Goal: Communication & Community: Answer question/provide support

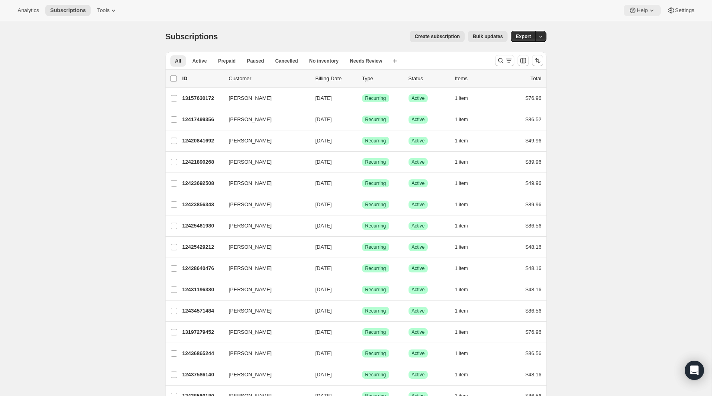
click at [637, 10] on span "Help" at bounding box center [642, 10] width 11 height 6
click at [633, 55] on span "Contact us" at bounding box center [638, 54] width 25 height 6
click at [637, 53] on span "Contact us" at bounding box center [638, 54] width 25 height 6
click at [693, 372] on icon "Open Intercom Messenger" at bounding box center [694, 370] width 10 height 10
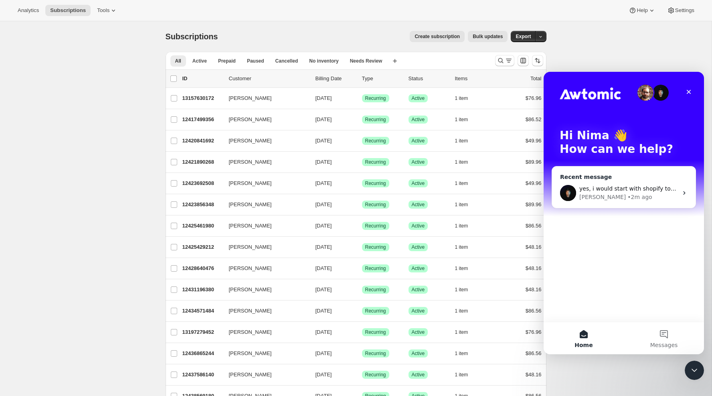
click at [627, 192] on div "yes, i would start with shopify to discuss how this would be possible." at bounding box center [628, 188] width 99 height 8
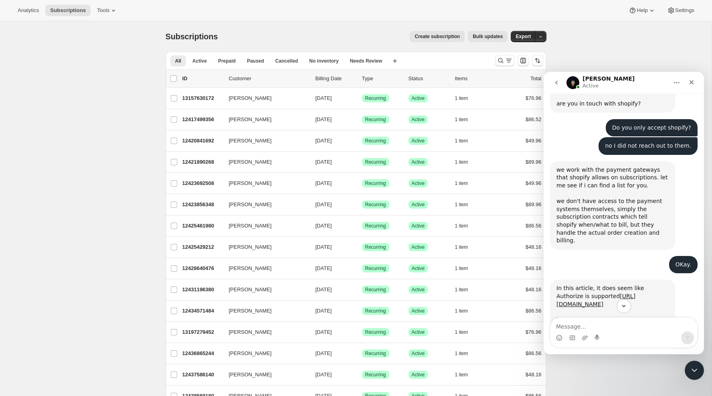
scroll to position [511, 0]
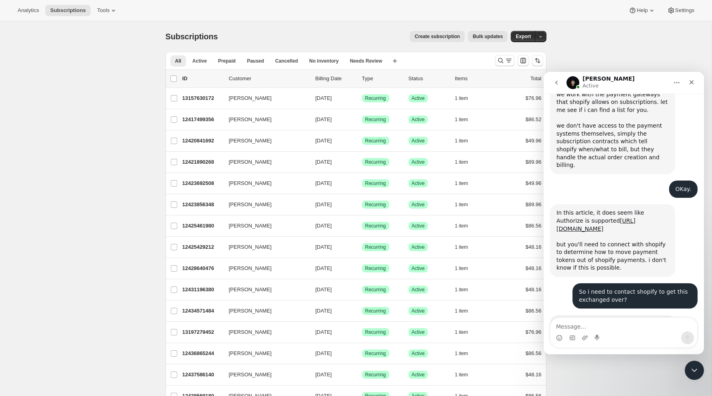
click at [572, 324] on textarea "Message…" at bounding box center [623, 324] width 147 height 14
type textarea "H"
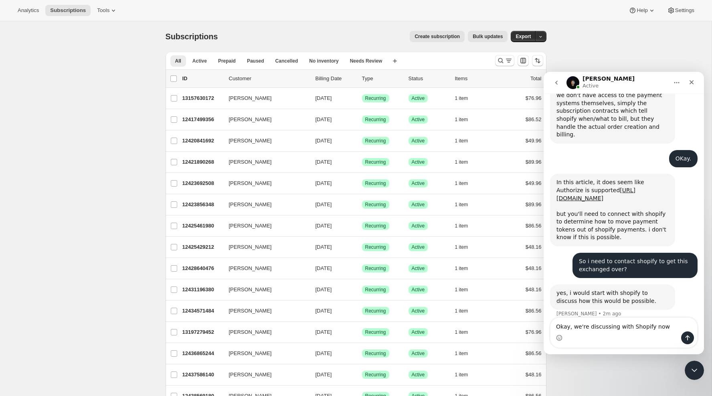
type textarea "Okay, we're discussing with Shopify now."
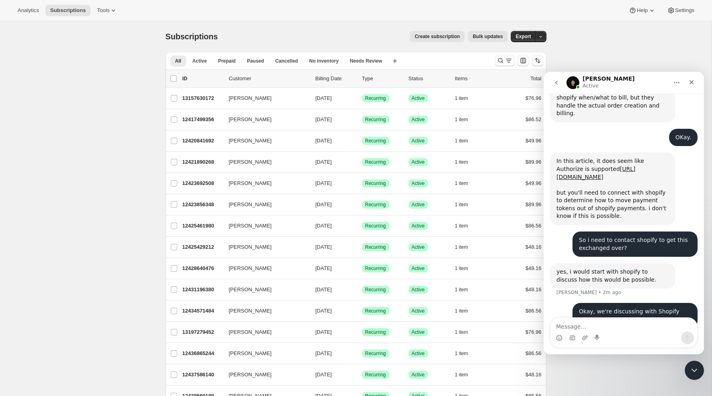
scroll to position [565, 0]
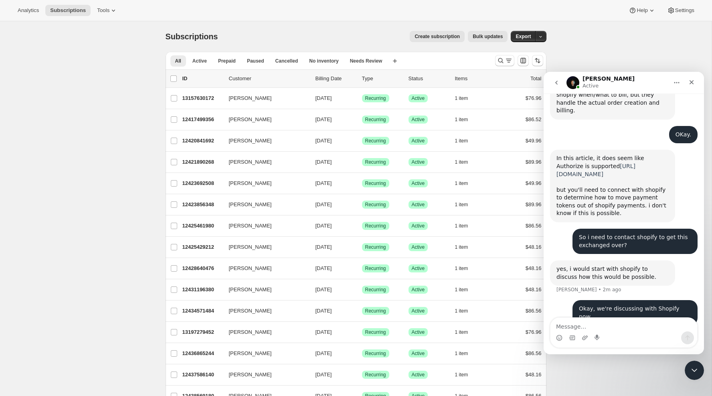
click at [592, 163] on link "[URL][DOMAIN_NAME]" at bounding box center [595, 170] width 79 height 14
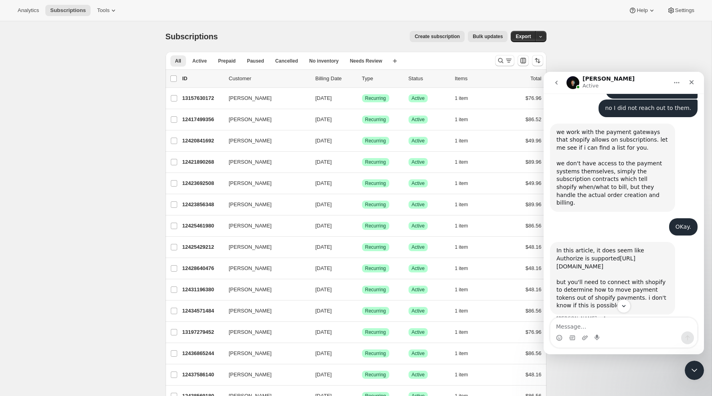
scroll to position [573, 0]
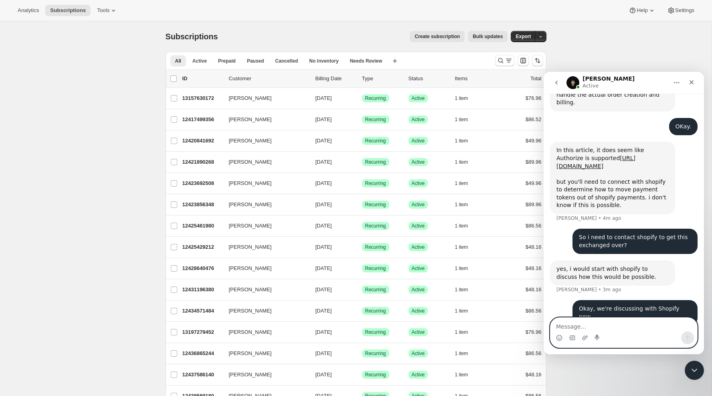
click at [594, 327] on textarea "Message…" at bounding box center [623, 324] width 147 height 14
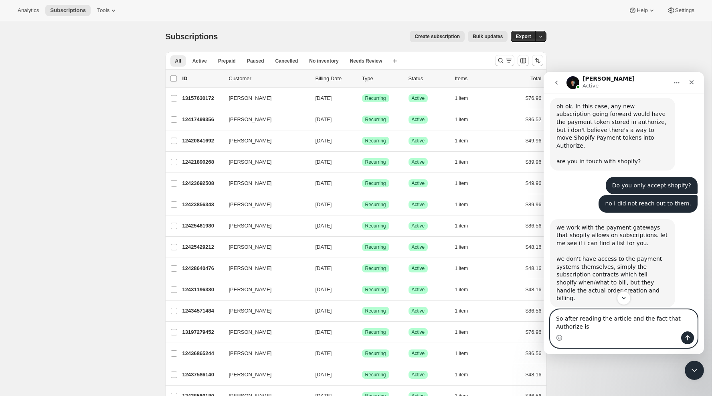
scroll to position [392, 0]
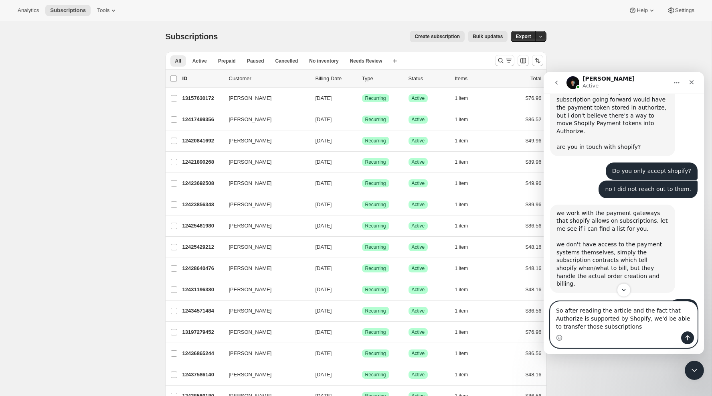
type textarea "So after reading the article and the fact that Authorize is supported by Shopif…"
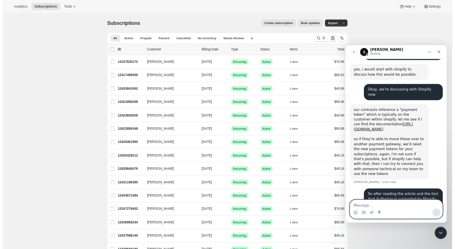
scroll to position [762, 0]
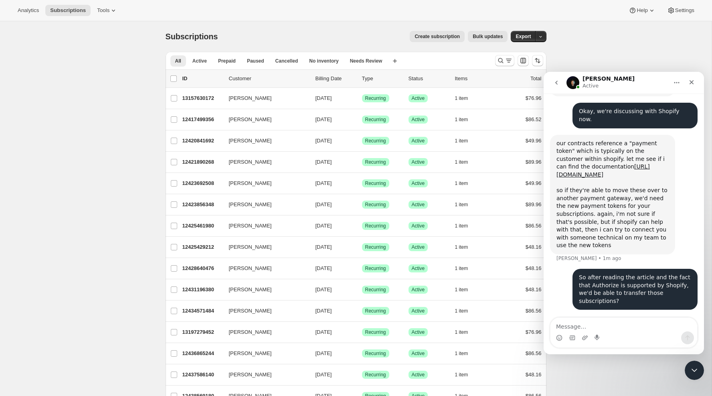
click at [572, 79] on img "Intercom messenger" at bounding box center [572, 82] width 13 height 13
click at [588, 79] on h1 "[PERSON_NAME]" at bounding box center [608, 79] width 52 height 6
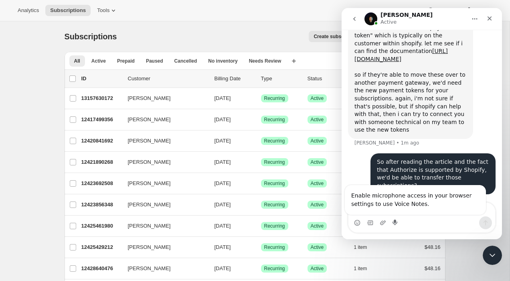
scroll to position [0, 0]
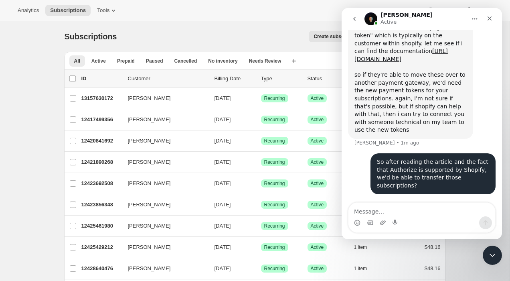
click at [421, 218] on div "Intercom messenger" at bounding box center [421, 222] width 147 height 13
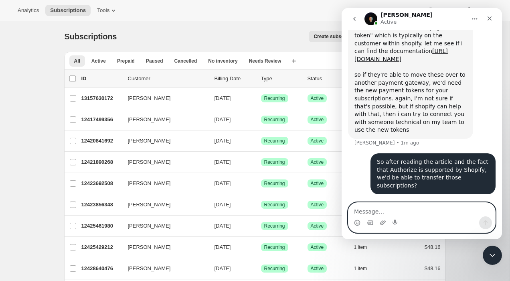
click at [416, 207] on textarea "Message…" at bounding box center [421, 209] width 147 height 14
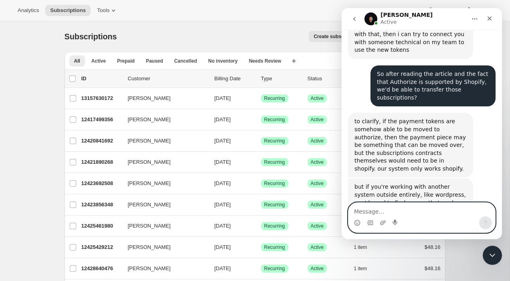
scroll to position [896, 0]
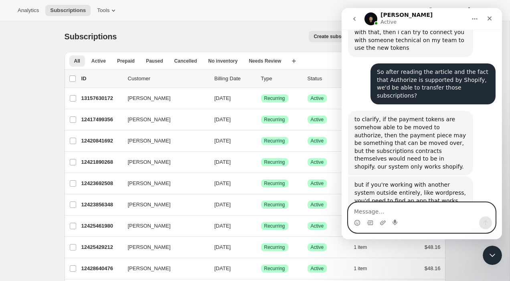
click at [379, 209] on textarea "Message…" at bounding box center [421, 209] width 147 height 14
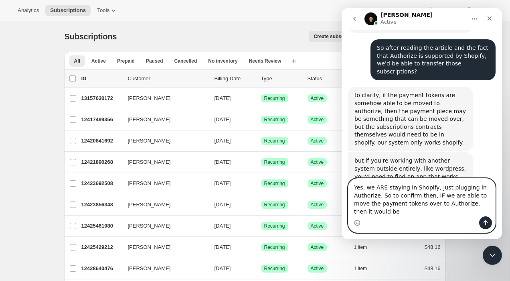
scroll to position [920, 0]
type textarea "Yes, we ARE staying in Shopify, just plugging in Authorize. So to confirm then,…"
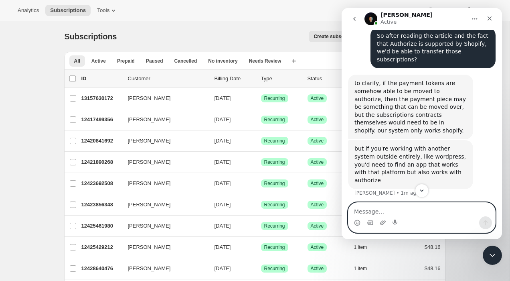
scroll to position [982, 0]
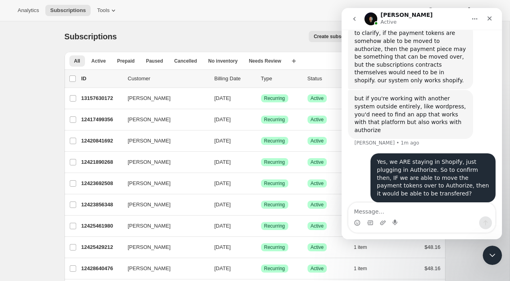
click at [424, 165] on div "Yes, we ARE staying in Shopify, just plugging in Authorize. So to confirm then,…" at bounding box center [422, 182] width 148 height 59
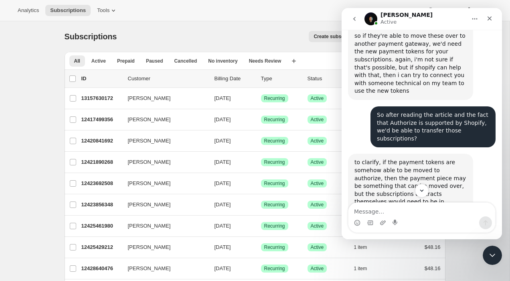
scroll to position [1053, 0]
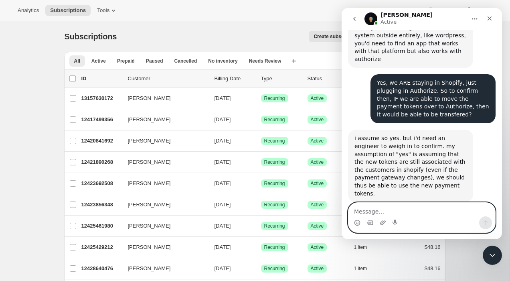
click at [382, 209] on textarea "Message…" at bounding box center [421, 209] width 147 height 14
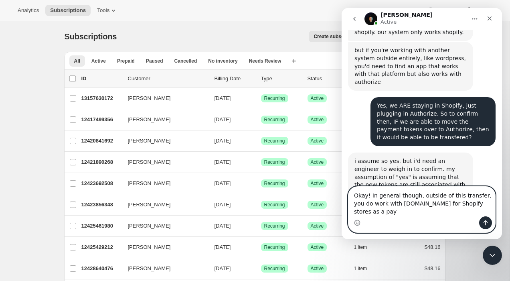
scroll to position [1038, 0]
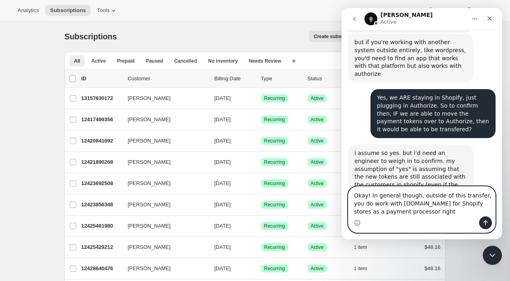
type textarea "Okay! In general though, outside of this transfer, you do work with [DOMAIN_NAM…"
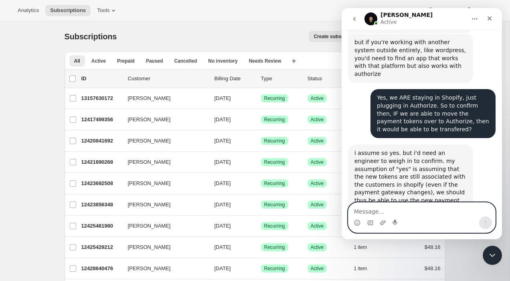
scroll to position [1070, 0]
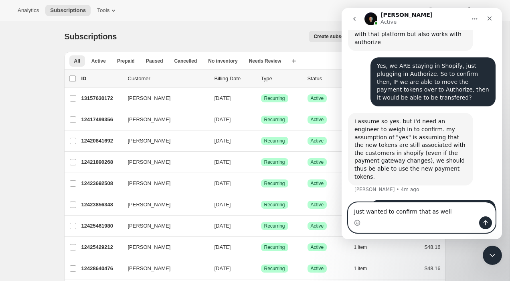
type textarea "Just wanted to confirm that as well."
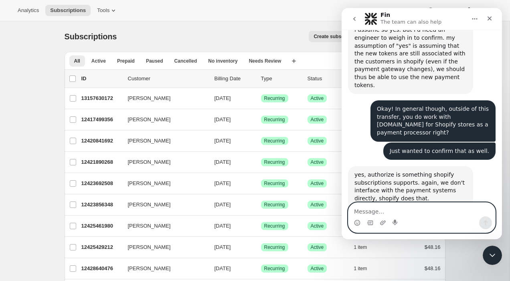
scroll to position [1162, 0]
click at [393, 213] on textarea "Message…" at bounding box center [421, 209] width 147 height 14
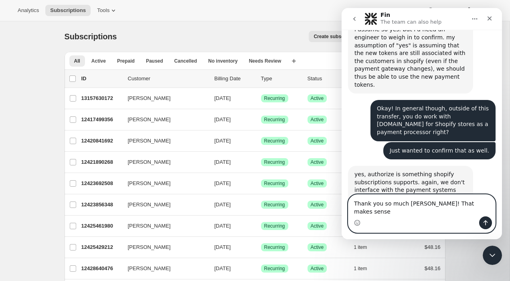
type textarea "Thank you so much [PERSON_NAME]! That makes sense."
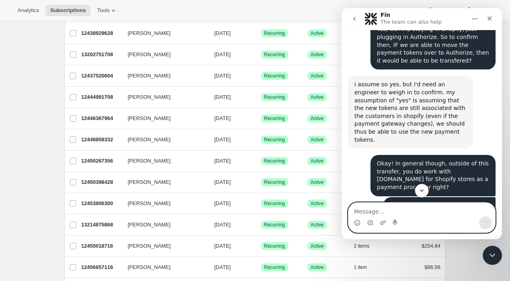
scroll to position [385, 0]
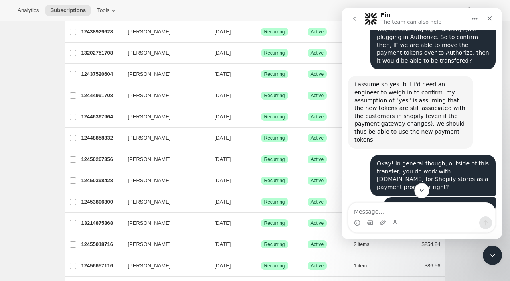
click at [418, 190] on button "Scroll to bottom" at bounding box center [421, 190] width 15 height 15
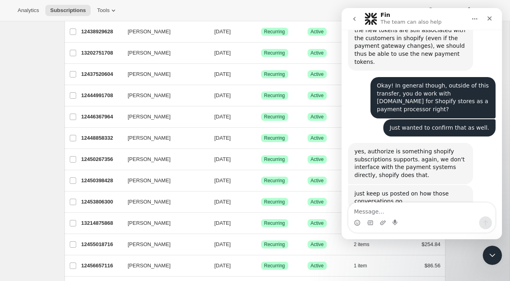
scroll to position [1193, 0]
